Goal: Task Accomplishment & Management: Complete application form

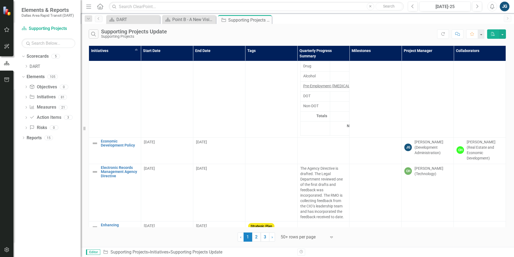
scroll to position [1426, 0]
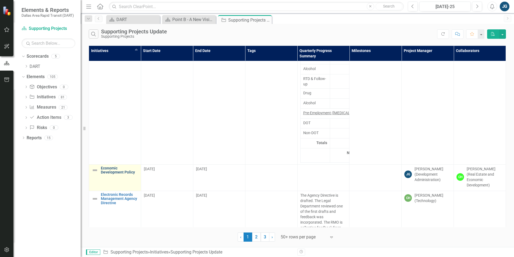
click at [122, 166] on link "Economic Development Policy" at bounding box center [119, 170] width 37 height 8
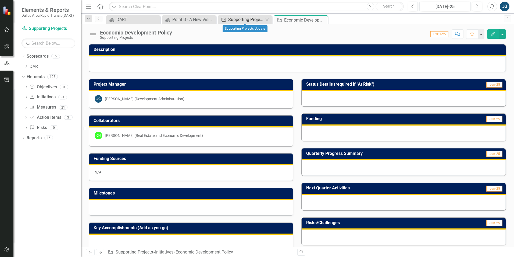
click at [244, 19] on div "Supporting Projects Update" at bounding box center [246, 19] width 36 height 7
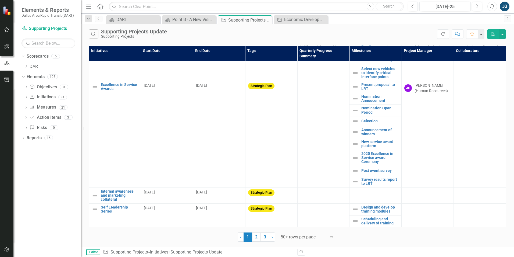
scroll to position [592, 0]
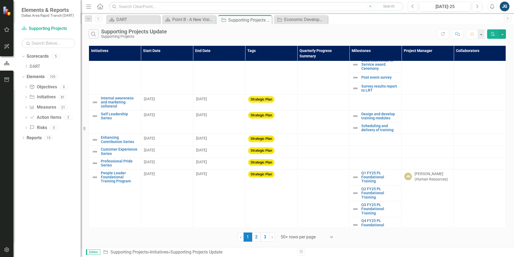
click at [419, 49] on th "Project Manager" at bounding box center [428, 52] width 52 height 15
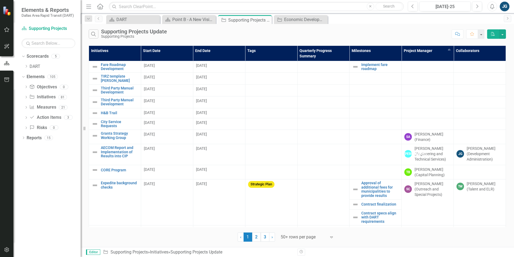
scroll to position [350, 0]
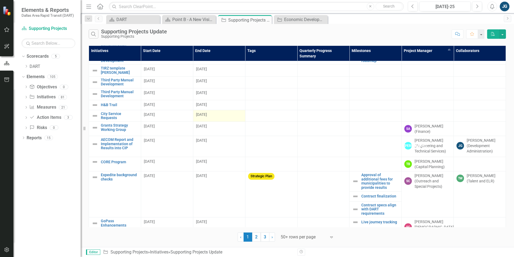
click at [207, 113] on span "[DATE]" at bounding box center [201, 114] width 11 height 4
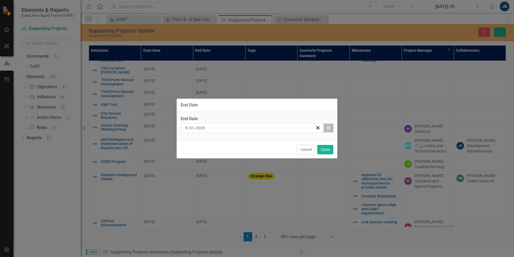
click at [331, 129] on button "Calendar" at bounding box center [329, 127] width 10 height 9
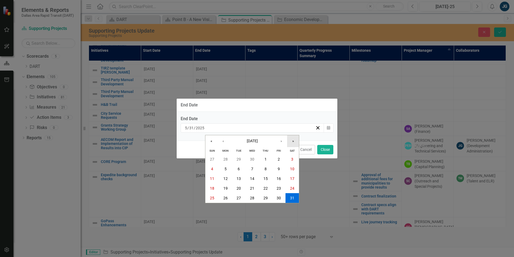
click at [294, 140] on button "»" at bounding box center [293, 141] width 12 height 12
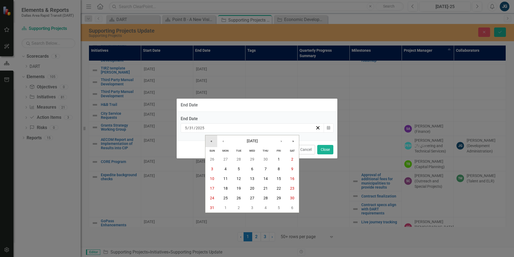
click at [211, 140] on button "«" at bounding box center [211, 141] width 12 height 12
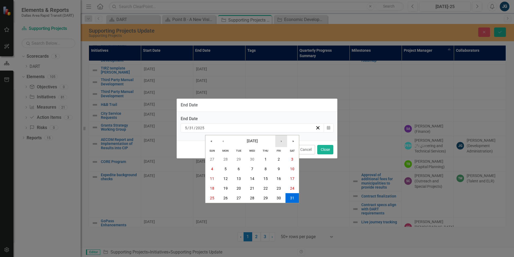
click at [283, 143] on button "›" at bounding box center [281, 141] width 12 height 12
click at [282, 143] on button "›" at bounding box center [281, 141] width 12 height 12
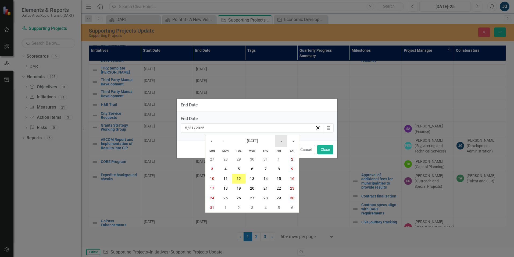
click at [282, 143] on button "›" at bounding box center [281, 141] width 12 height 12
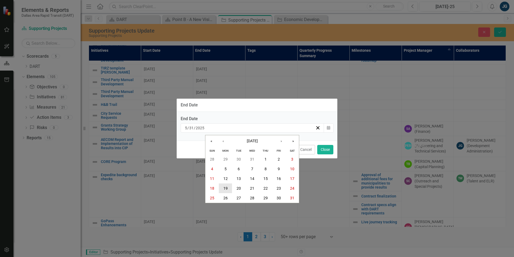
click at [229, 189] on button "19" at bounding box center [225, 188] width 13 height 10
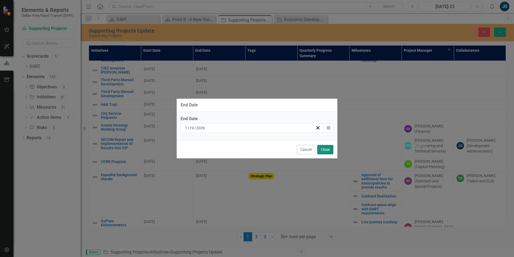
click at [324, 150] on button "Close" at bounding box center [325, 149] width 16 height 9
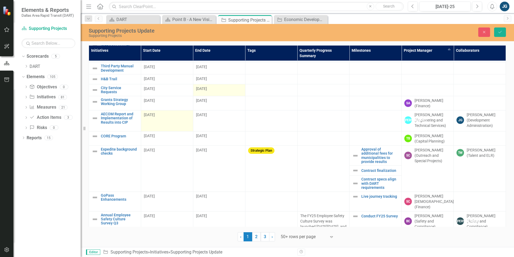
scroll to position [377, 0]
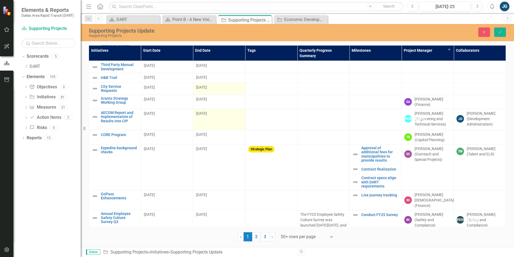
click at [231, 111] on div "[DATE]" at bounding box center [219, 113] width 47 height 5
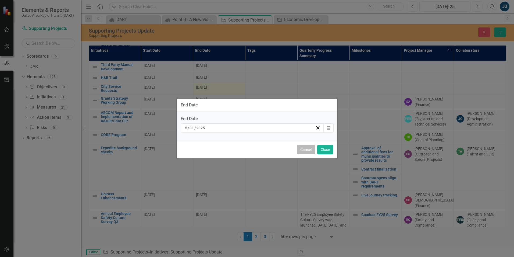
click at [308, 147] on button "Cancel" at bounding box center [306, 149] width 18 height 9
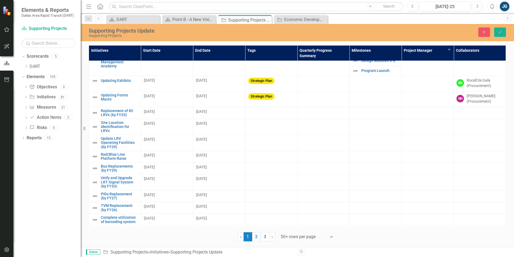
scroll to position [0, 0]
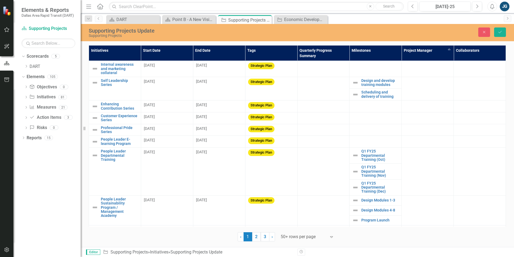
click at [127, 51] on th "Initiatives" at bounding box center [115, 52] width 52 height 15
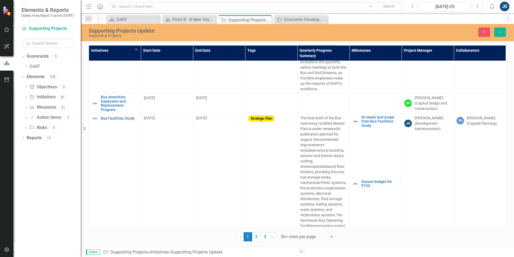
scroll to position [538, 0]
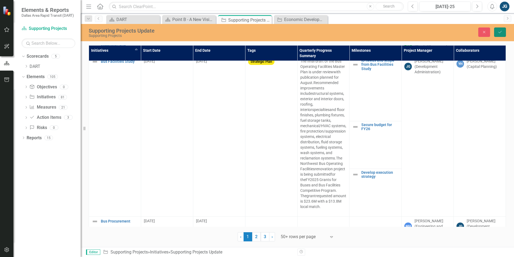
click at [502, 29] on button "Save" at bounding box center [500, 31] width 12 height 9
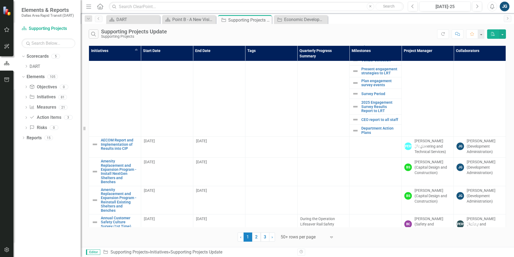
scroll to position [27, 0]
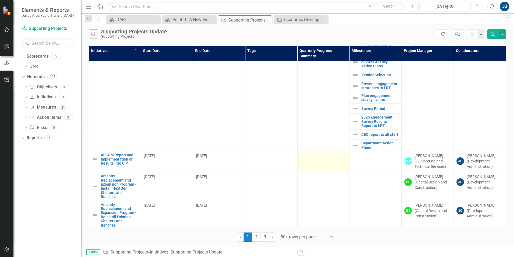
click at [329, 160] on td at bounding box center [323, 161] width 52 height 21
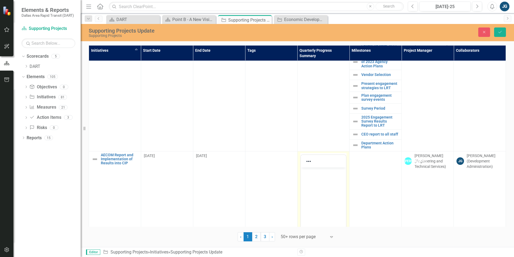
scroll to position [0, 0]
click at [327, 172] on p "Rich Text Area. Press ALT-0 for help." at bounding box center [323, 171] width 43 height 6
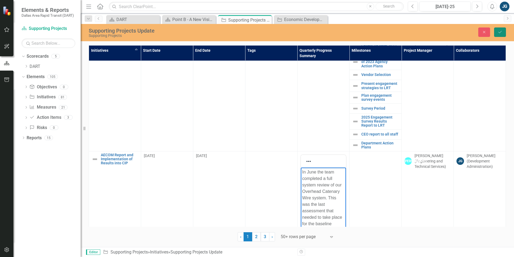
click at [503, 28] on button "Save" at bounding box center [500, 31] width 12 height 9
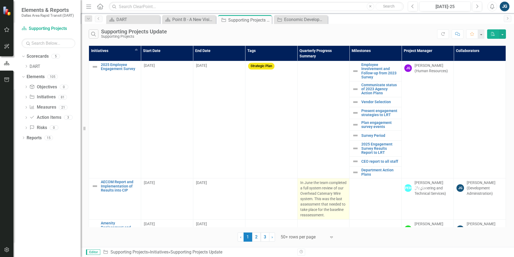
scroll to position [108, 0]
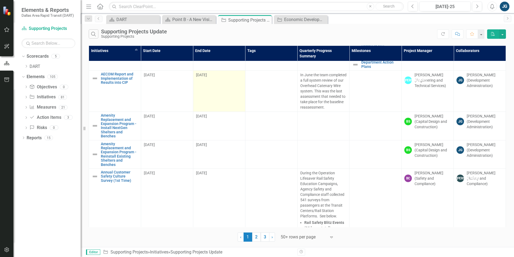
click at [222, 83] on td "[DATE]" at bounding box center [219, 90] width 52 height 41
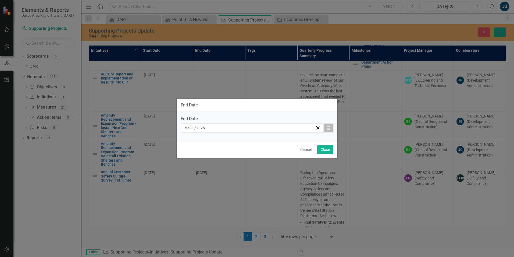
click at [328, 130] on button "Calendar" at bounding box center [329, 127] width 10 height 9
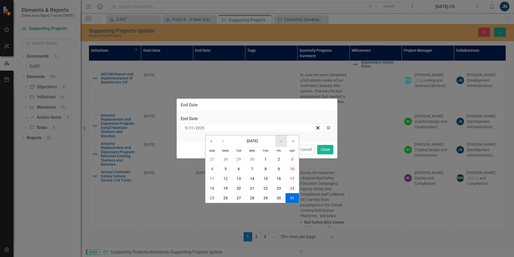
click at [282, 141] on button "›" at bounding box center [281, 141] width 12 height 12
click at [281, 141] on button "›" at bounding box center [281, 141] width 12 height 12
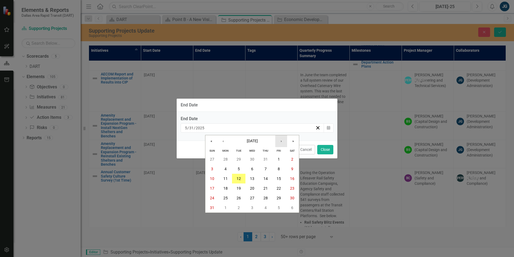
click at [281, 141] on button "›" at bounding box center [281, 141] width 12 height 12
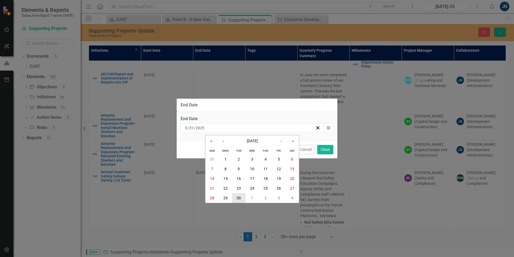
click at [240, 196] on abbr "30" at bounding box center [239, 198] width 4 height 4
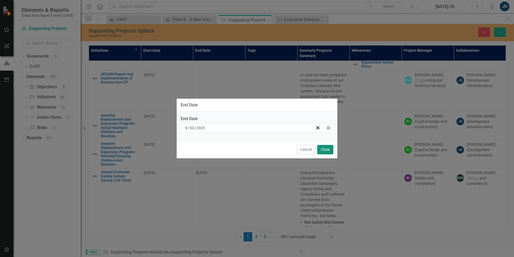
click at [321, 149] on button "Close" at bounding box center [325, 149] width 16 height 9
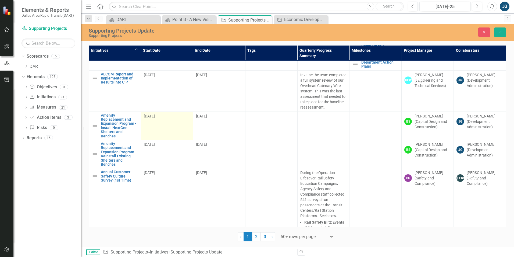
scroll to position [134, 0]
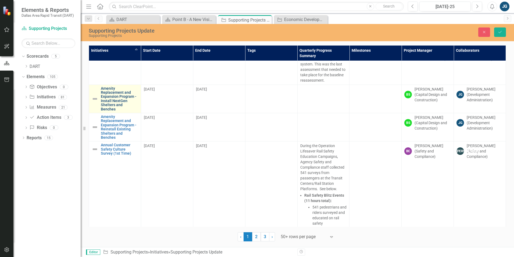
click at [123, 100] on link "Amenity Replacement and Expansion Program - Install NextGen Shelters and Benches" at bounding box center [119, 98] width 37 height 25
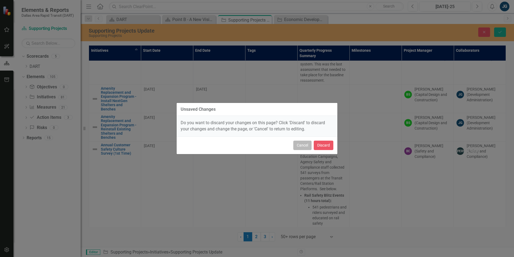
click at [303, 144] on button "Cancel" at bounding box center [302, 144] width 18 height 9
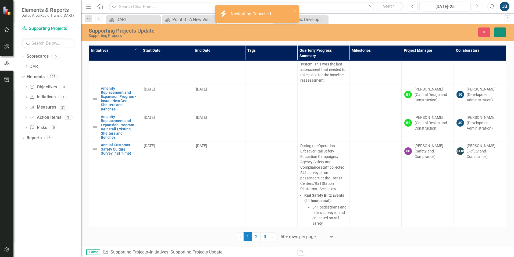
click at [499, 33] on icon "Save" at bounding box center [500, 32] width 5 height 4
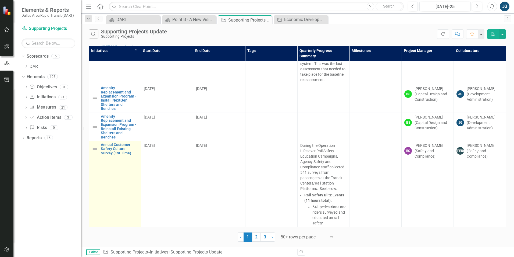
scroll to position [161, 0]
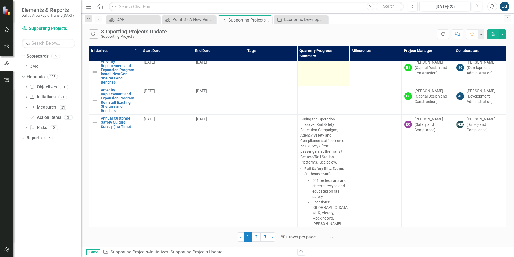
click at [323, 73] on td at bounding box center [323, 72] width 52 height 28
click at [323, 72] on td at bounding box center [323, 72] width 52 height 28
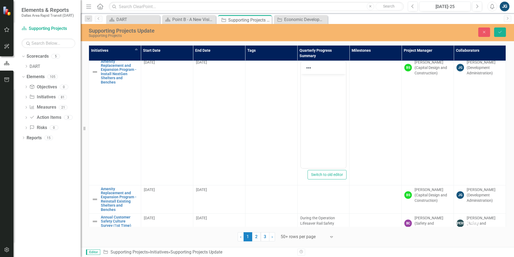
scroll to position [0, 0]
click at [322, 100] on body "Rich Text Area. Press ALT-0 for help." at bounding box center [323, 114] width 45 height 81
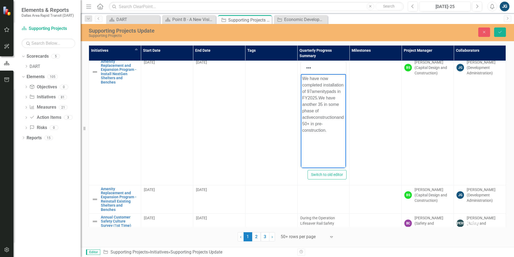
click at [379, 126] on td at bounding box center [376, 121] width 52 height 127
click at [369, 103] on td at bounding box center [376, 121] width 52 height 127
click at [497, 28] on button "Save" at bounding box center [500, 31] width 12 height 9
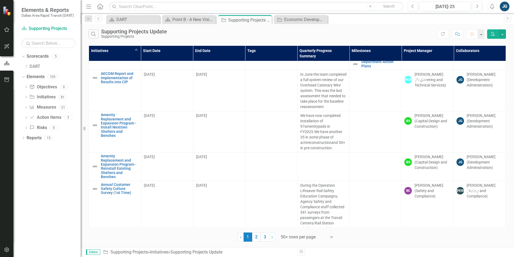
scroll to position [108, 0]
click at [368, 127] on td at bounding box center [376, 132] width 52 height 41
click at [364, 155] on td at bounding box center [376, 167] width 52 height 28
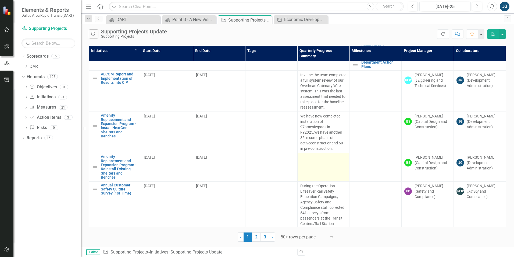
click at [316, 164] on td at bounding box center [323, 167] width 52 height 28
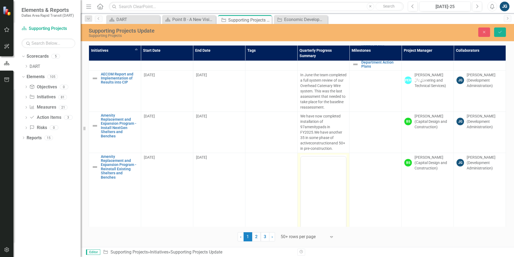
scroll to position [0, 0]
click at [319, 200] on body "Rich Text Area. Press ALT-0 for help." at bounding box center [323, 209] width 45 height 81
click at [502, 33] on icon "Save" at bounding box center [500, 32] width 5 height 4
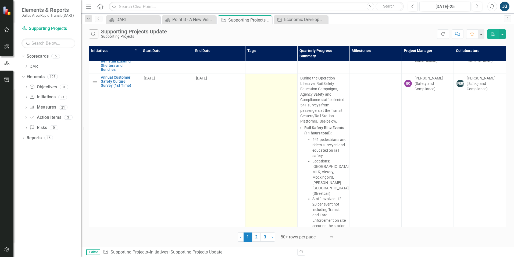
scroll to position [188, 0]
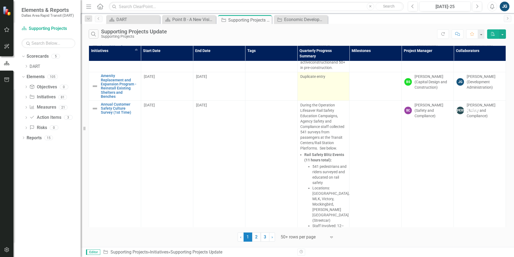
click at [310, 79] on div "Duplicate entry" at bounding box center [323, 77] width 47 height 6
click at [310, 79] on p "Duplicate entry" at bounding box center [323, 76] width 47 height 5
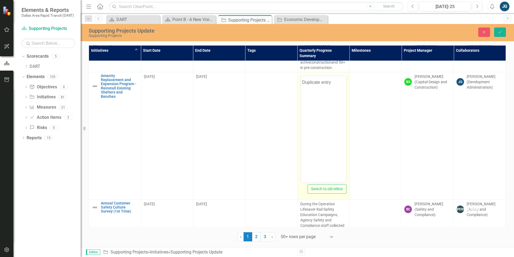
scroll to position [0, 0]
drag, startPoint x: 611, startPoint y: 167, endPoint x: 311, endPoint y: 91, distance: 309.0
click at [311, 91] on p "Duplicate entry" at bounding box center [323, 92] width 43 height 6
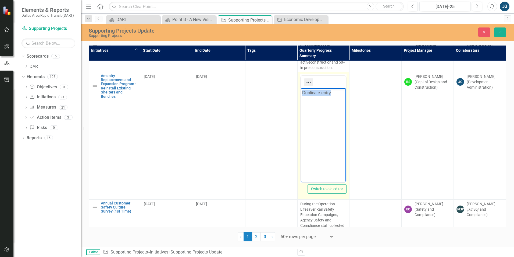
click at [308, 83] on icon "Reveal or hide additional toolbar items" at bounding box center [309, 82] width 6 height 6
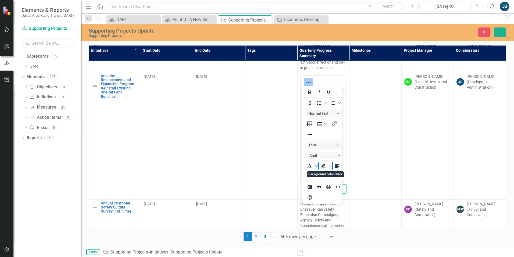
click at [325, 167] on icon "Background color Black" at bounding box center [323, 165] width 6 height 6
click at [329, 167] on icon "Background color Black" at bounding box center [330, 165] width 3 height 3
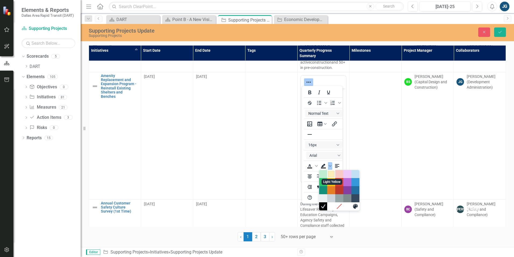
click at [330, 175] on div "Light Yellow" at bounding box center [331, 174] width 6 height 6
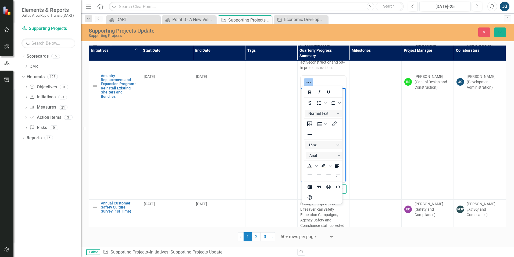
click at [358, 155] on td at bounding box center [376, 135] width 52 height 127
click at [498, 32] on icon "Save" at bounding box center [500, 32] width 5 height 4
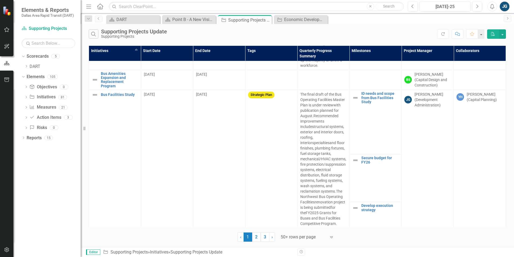
scroll to position [511, 0]
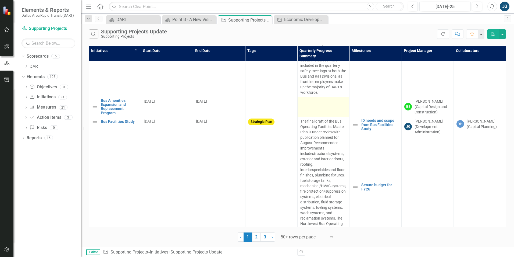
click at [324, 97] on td at bounding box center [323, 107] width 52 height 20
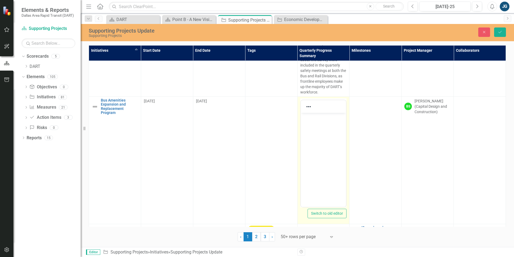
scroll to position [0, 0]
click at [321, 101] on div at bounding box center [323, 106] width 45 height 10
click at [323, 137] on body "Rich Text Area. Press ALT-0 for help." at bounding box center [323, 152] width 45 height 81
click at [315, 116] on p "Duplicate Entry" at bounding box center [323, 117] width 43 height 6
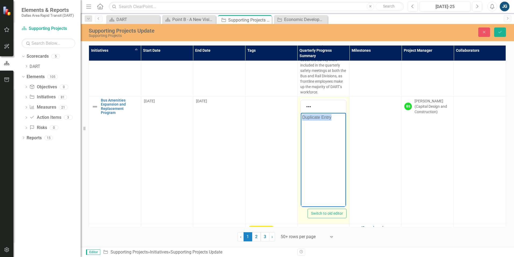
click at [315, 116] on p "Duplicate Entry" at bounding box center [323, 117] width 43 height 6
click at [309, 103] on icon "Reveal or hide additional toolbar items" at bounding box center [309, 106] width 6 height 6
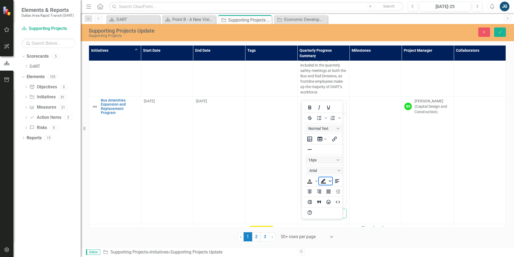
click at [329, 181] on icon "Background color Black" at bounding box center [330, 180] width 3 height 3
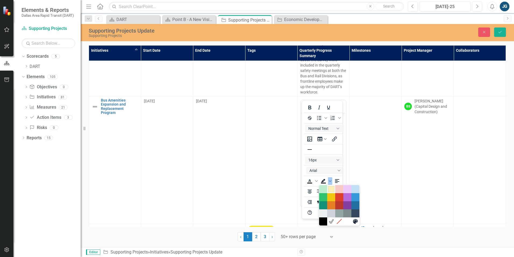
click at [331, 186] on div "Light Yellow" at bounding box center [331, 189] width 6 height 6
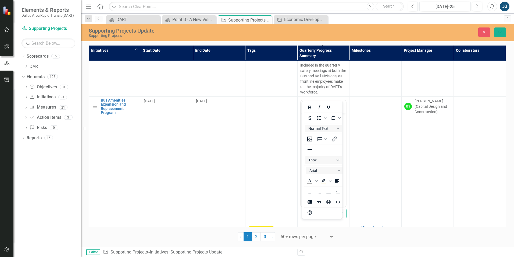
click at [371, 113] on td at bounding box center [376, 159] width 52 height 127
click at [507, 28] on div "Close Save" at bounding box center [424, 31] width 173 height 9
click at [494, 36] on div "Close Save" at bounding box center [424, 31] width 173 height 9
click at [497, 32] on button "Save" at bounding box center [500, 31] width 12 height 9
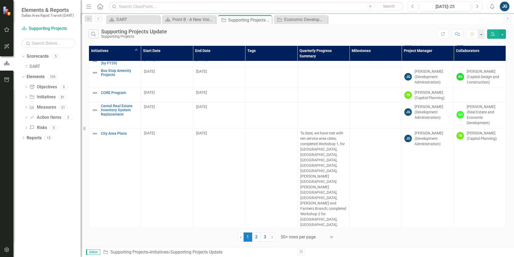
scroll to position [726, 0]
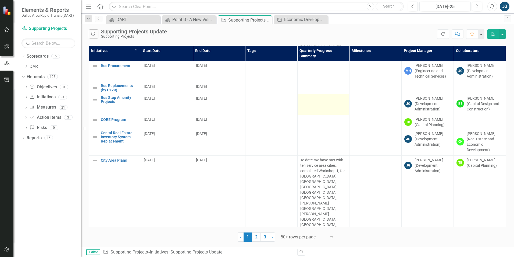
click at [325, 94] on td at bounding box center [323, 104] width 52 height 21
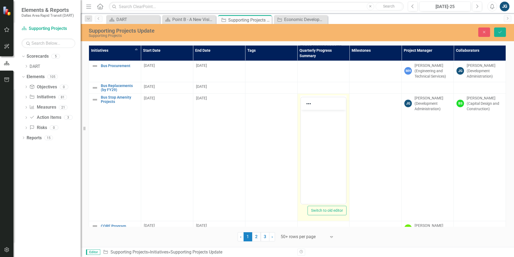
scroll to position [0, 0]
click at [329, 129] on body "Rich Text Area. Press ALT-0 for help." at bounding box center [323, 150] width 45 height 81
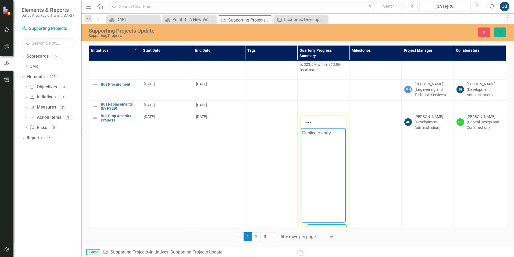
scroll to position [699, 0]
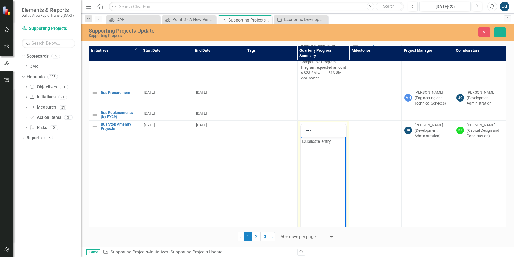
click at [326, 140] on p "Duplicate entry" at bounding box center [323, 141] width 43 height 6
click at [326, 139] on p "Duplicate entry" at bounding box center [323, 141] width 43 height 6
click at [322, 141] on p "Duplicate entry" at bounding box center [323, 141] width 43 height 6
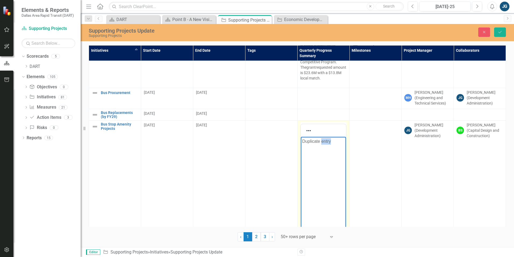
click at [322, 141] on p "Duplicate entry" at bounding box center [323, 141] width 43 height 6
click at [308, 127] on icon "Reveal or hide additional toolbar items" at bounding box center [309, 130] width 6 height 6
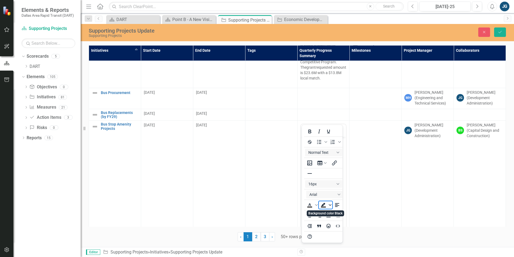
click at [330, 203] on icon "Background color Black" at bounding box center [330, 204] width 3 height 3
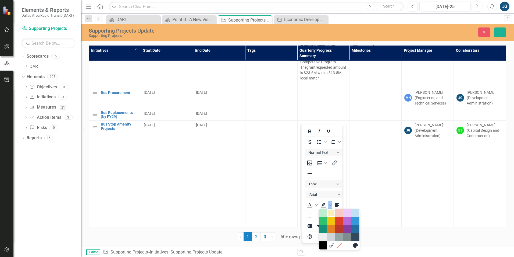
click at [331, 216] on div "Light Yellow" at bounding box center [331, 213] width 6 height 6
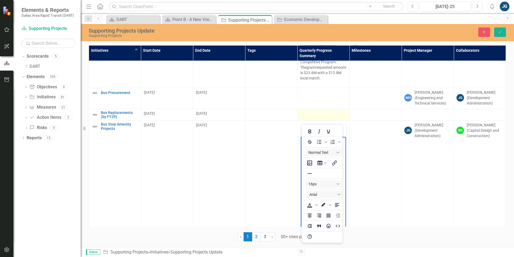
click at [325, 111] on div at bounding box center [323, 114] width 47 height 6
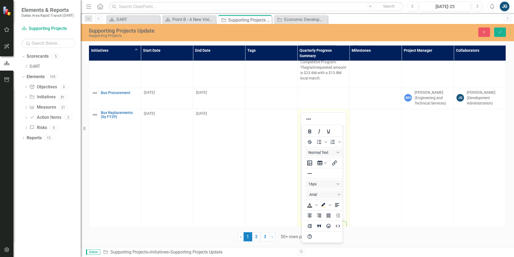
scroll to position [0, 0]
click at [382, 127] on td at bounding box center [376, 172] width 52 height 127
click at [502, 35] on button "Save" at bounding box center [500, 31] width 12 height 9
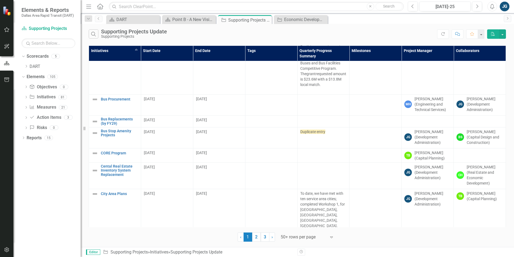
scroll to position [699, 0]
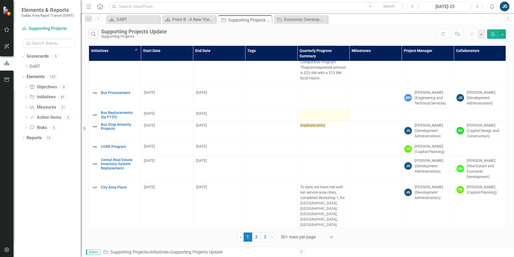
click at [322, 111] on div at bounding box center [323, 114] width 47 height 6
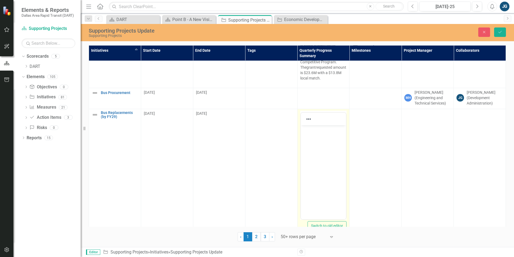
scroll to position [0, 0]
click at [333, 164] on body "Rich Text Area. Press ALT-0 for help." at bounding box center [323, 165] width 45 height 81
click at [325, 127] on p "Duplicate entry" at bounding box center [323, 129] width 43 height 6
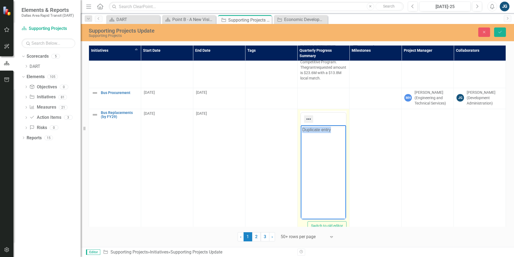
click at [306, 116] on icon "Reveal or hide additional toolbar items" at bounding box center [309, 119] width 6 height 6
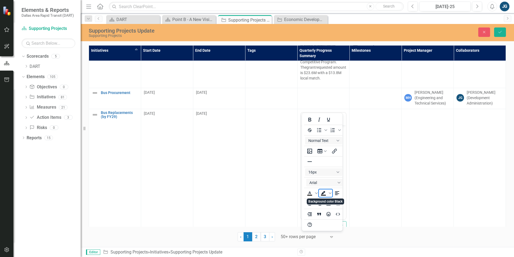
click at [325, 193] on icon "Background color Black" at bounding box center [323, 193] width 6 height 6
click at [499, 33] on icon "submit" at bounding box center [500, 32] width 3 height 2
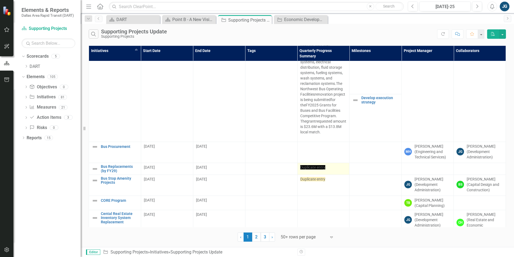
scroll to position [672, 0]
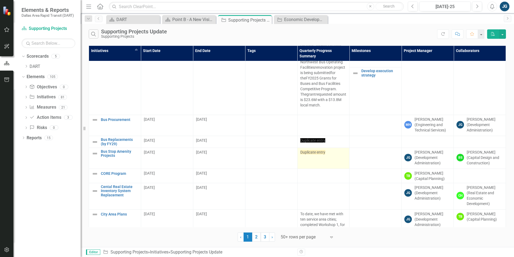
click at [329, 149] on div "Duplicate entry" at bounding box center [323, 152] width 47 height 6
click at [314, 138] on span "Duplicate entry" at bounding box center [312, 140] width 25 height 4
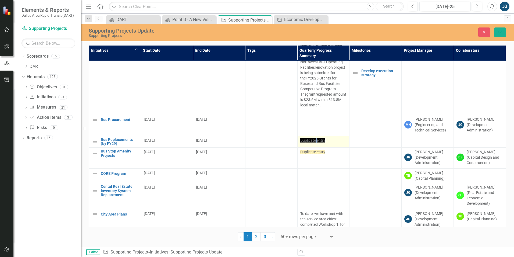
click at [314, 138] on span "Duplicate entry" at bounding box center [312, 140] width 25 height 4
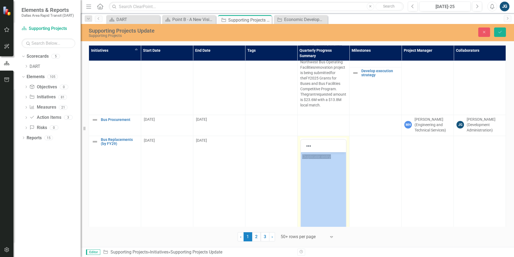
scroll to position [0, 0]
drag, startPoint x: 314, startPoint y: 132, endPoint x: 306, endPoint y: 137, distance: 9.4
click at [307, 143] on icon "Reveal or hide additional toolbar items" at bounding box center [309, 146] width 6 height 6
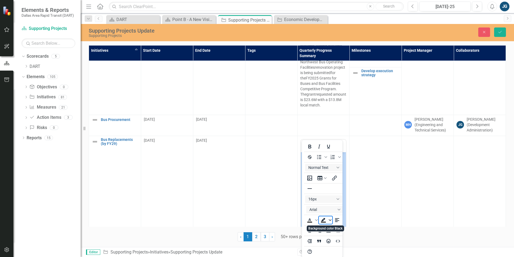
click at [330, 220] on icon "Background color Black" at bounding box center [330, 220] width 3 height 2
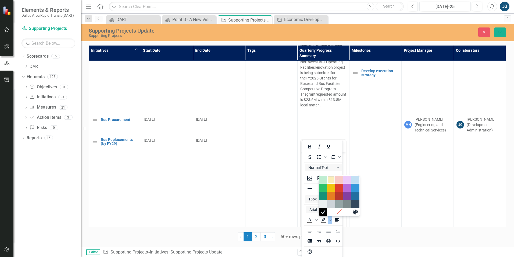
click at [332, 179] on div "Light Yellow" at bounding box center [331, 179] width 6 height 6
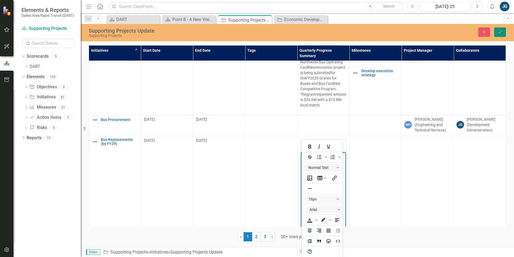
click at [497, 34] on button "Save" at bounding box center [500, 31] width 12 height 9
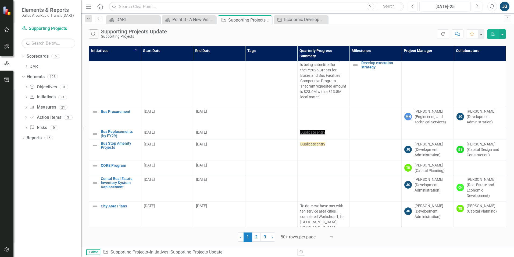
scroll to position [726, 0]
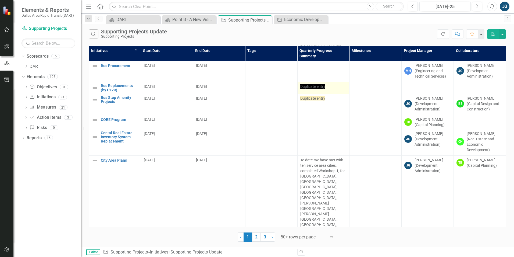
click at [310, 84] on span "Duplicate entry" at bounding box center [312, 86] width 25 height 4
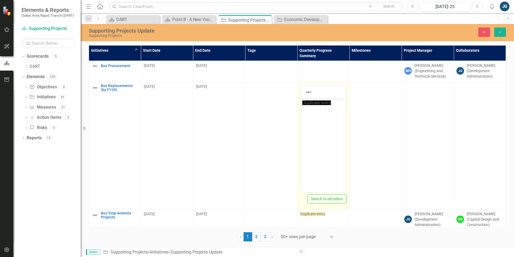
scroll to position [0, 0]
drag, startPoint x: 310, startPoint y: 76, endPoint x: 305, endPoint y: 80, distance: 6.5
click at [306, 89] on icon "Reveal or hide additional toolbar items" at bounding box center [309, 92] width 6 height 6
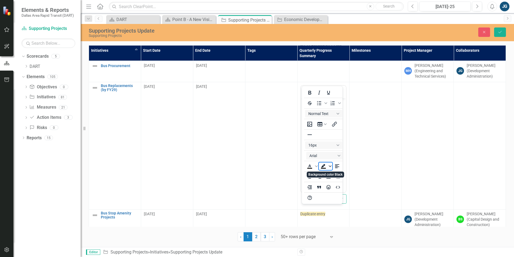
click at [330, 166] on icon "Background color Black" at bounding box center [330, 166] width 3 height 2
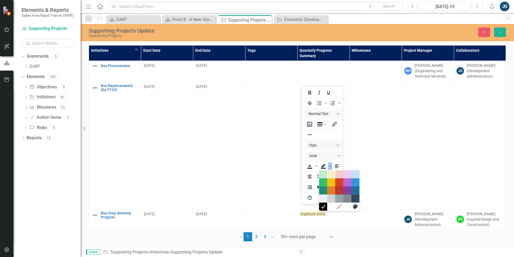
click at [332, 174] on div "Light Yellow" at bounding box center [331, 174] width 6 height 6
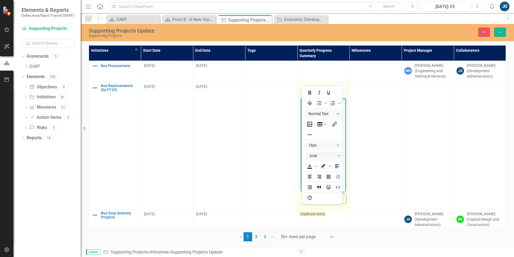
click at [303, 102] on span "﻿ Duplicate entry" at bounding box center [316, 102] width 29 height 5
click at [303, 102] on span "Duplicate entry" at bounding box center [316, 102] width 29 height 5
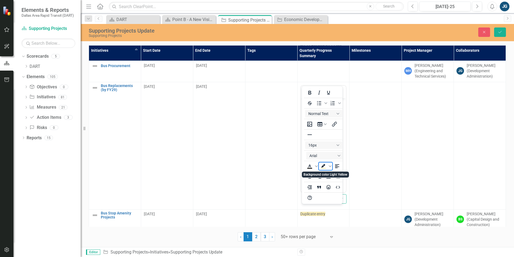
click at [324, 166] on icon "Background color Light Yellow" at bounding box center [323, 166] width 6 height 6
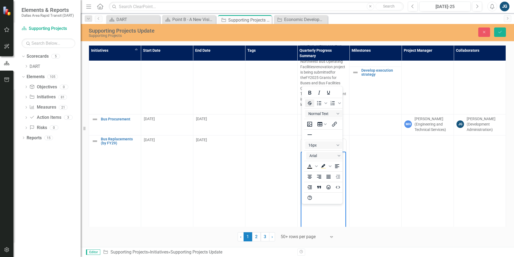
scroll to position [672, 0]
click at [297, 115] on td at bounding box center [323, 125] width 52 height 21
click at [382, 116] on td at bounding box center [376, 125] width 52 height 21
click at [377, 160] on td at bounding box center [376, 199] width 52 height 127
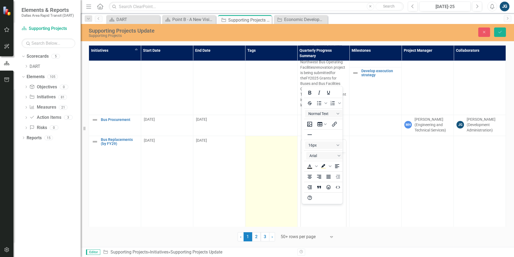
click at [272, 151] on td at bounding box center [271, 199] width 52 height 127
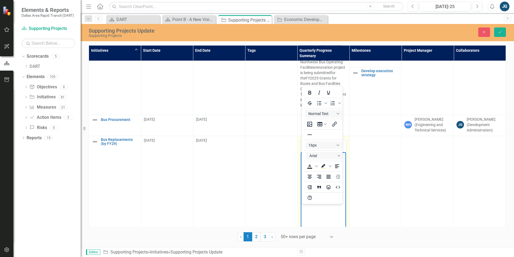
click at [338, 222] on body "Duplicate entry" at bounding box center [323, 192] width 45 height 81
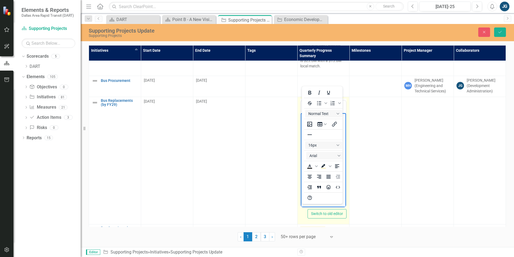
scroll to position [780, 0]
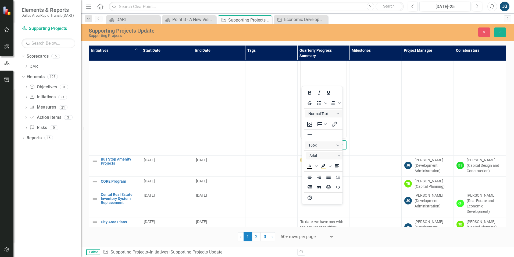
click at [380, 141] on td at bounding box center [376, 91] width 52 height 127
click at [344, 140] on button "Switch to old editor" at bounding box center [327, 144] width 39 height 9
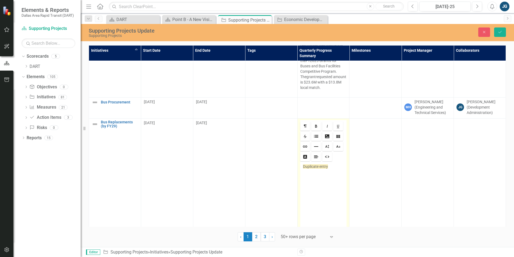
scroll to position [675, 0]
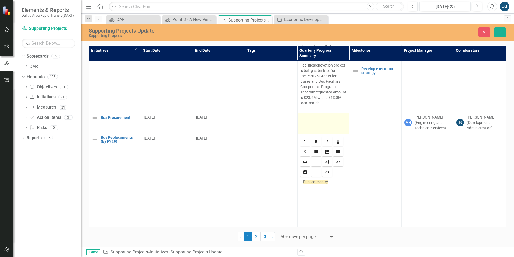
click at [322, 114] on div at bounding box center [323, 117] width 47 height 6
click at [311, 114] on div at bounding box center [323, 117] width 47 height 6
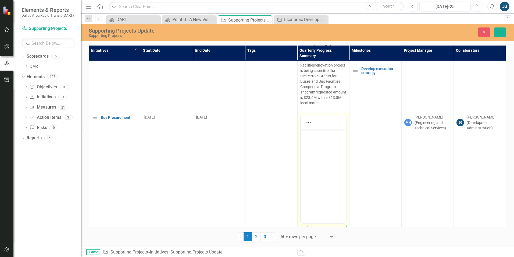
scroll to position [0, 0]
click at [312, 133] on p "Rich Text Area. Press ALT-0 for help." at bounding box center [323, 133] width 43 height 6
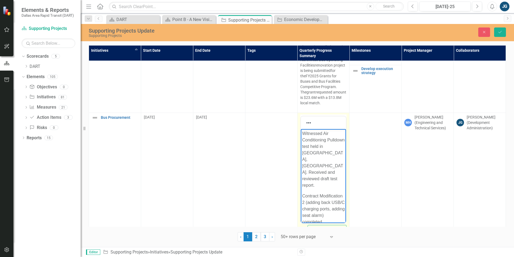
scroll to position [87, 0]
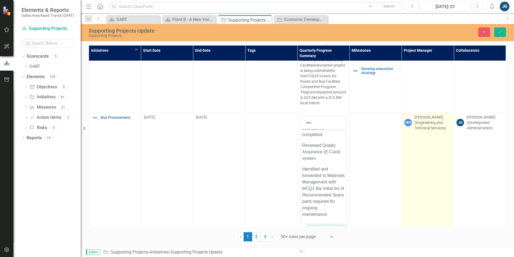
click at [402, 191] on td "MH [PERSON_NAME] (Engineering and Technical Services)" at bounding box center [428, 175] width 52 height 127
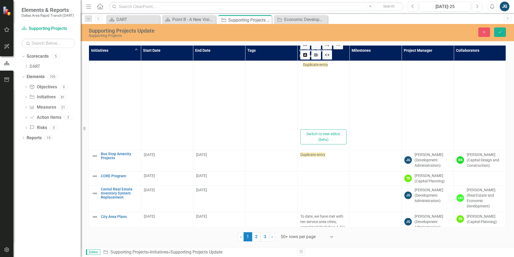
scroll to position [917, 0]
